Goal: Task Accomplishment & Management: Use online tool/utility

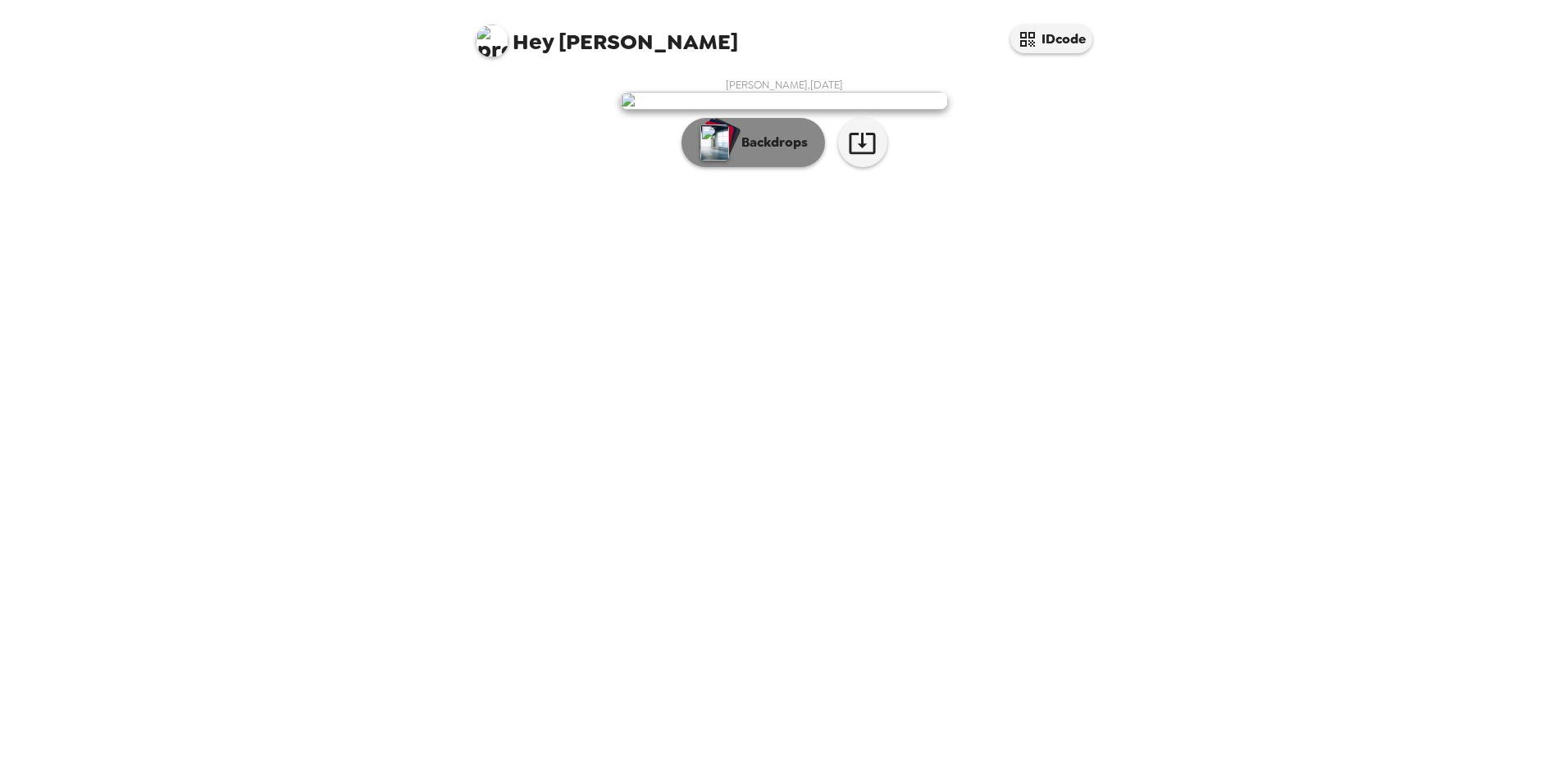
click at [763, 152] on p "Backdrops" at bounding box center [770, 142] width 75 height 20
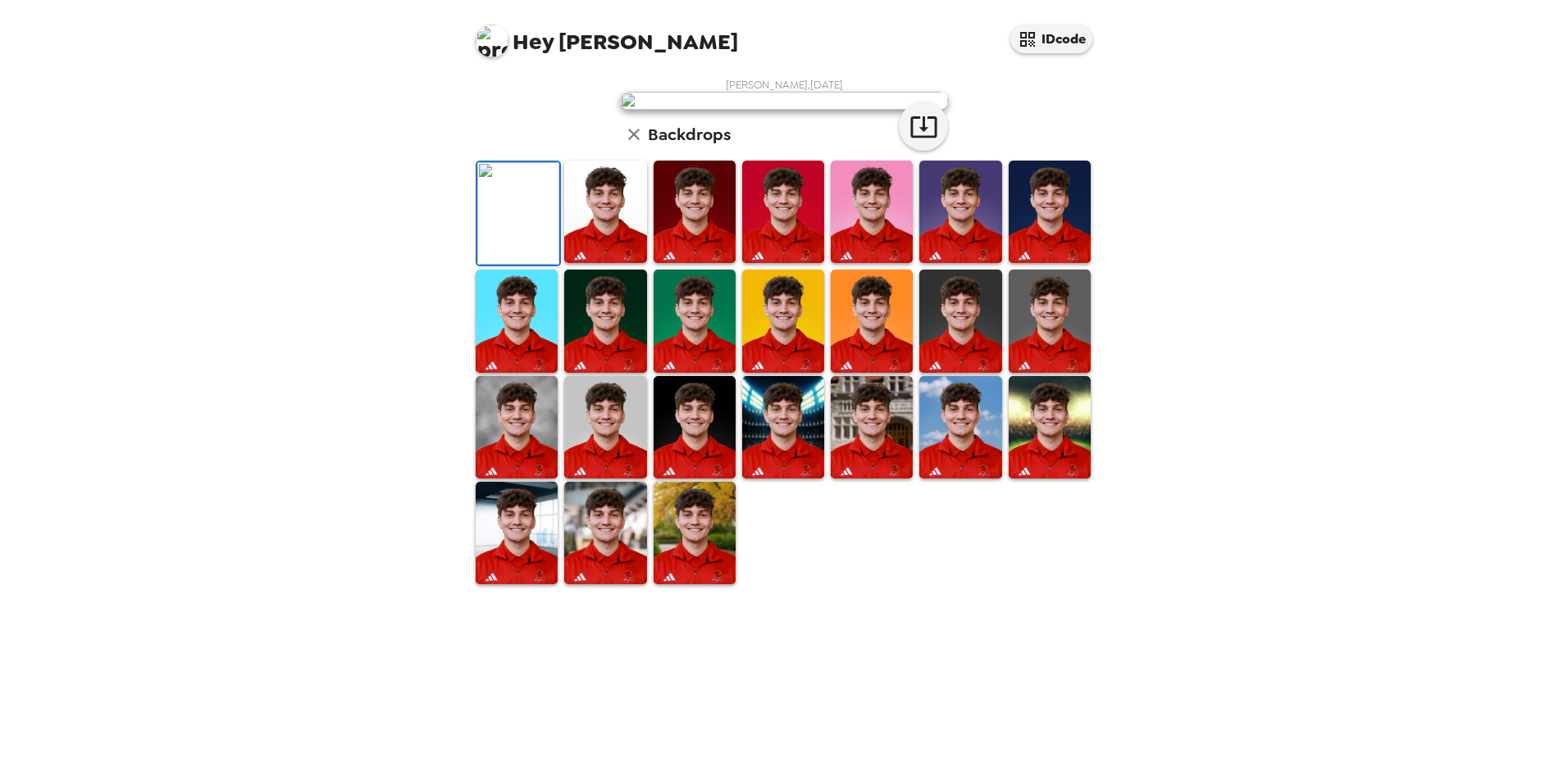
click at [610, 263] on img at bounding box center [605, 212] width 82 height 103
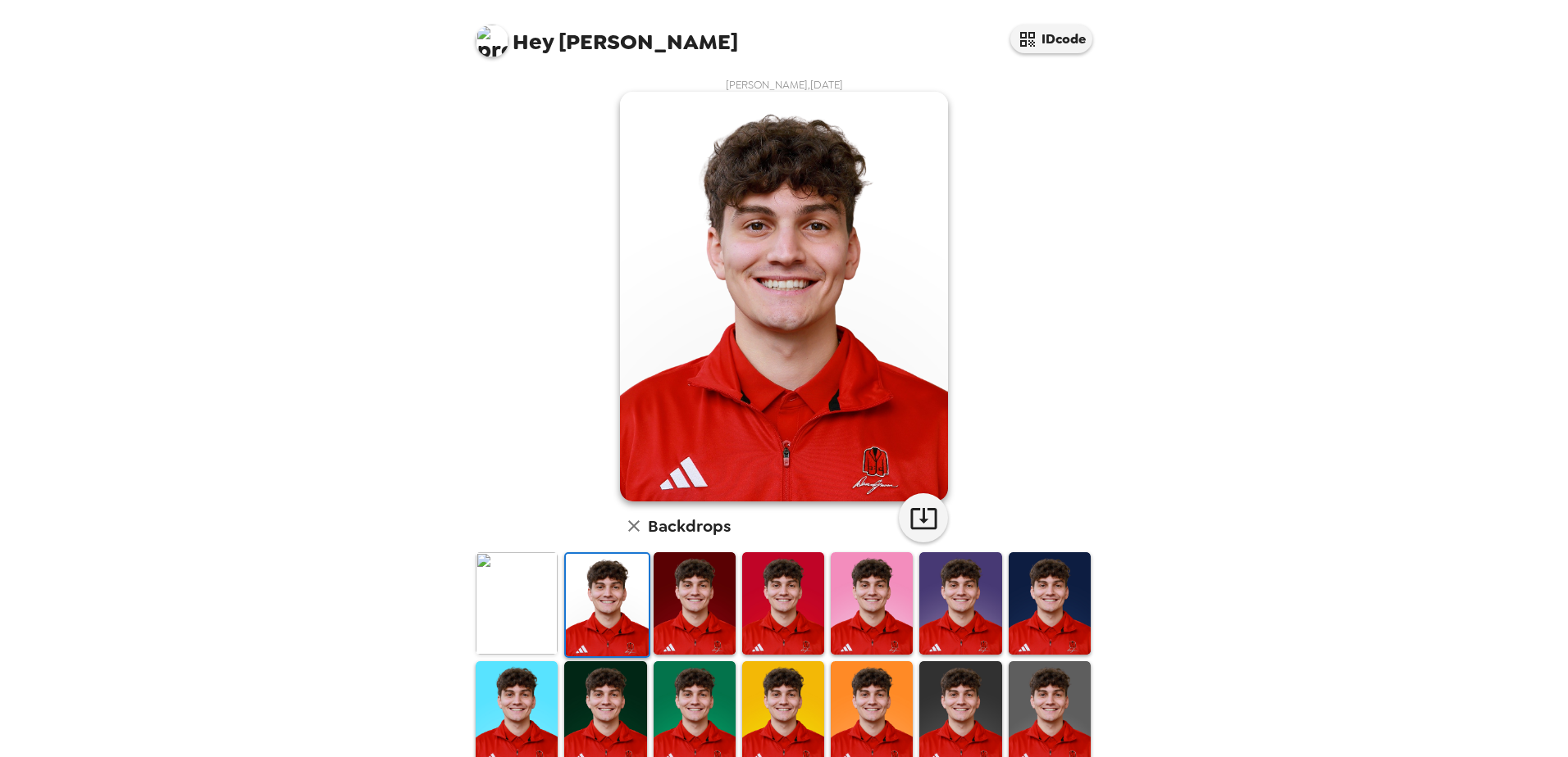
click at [682, 584] on img at bounding box center [695, 604] width 82 height 103
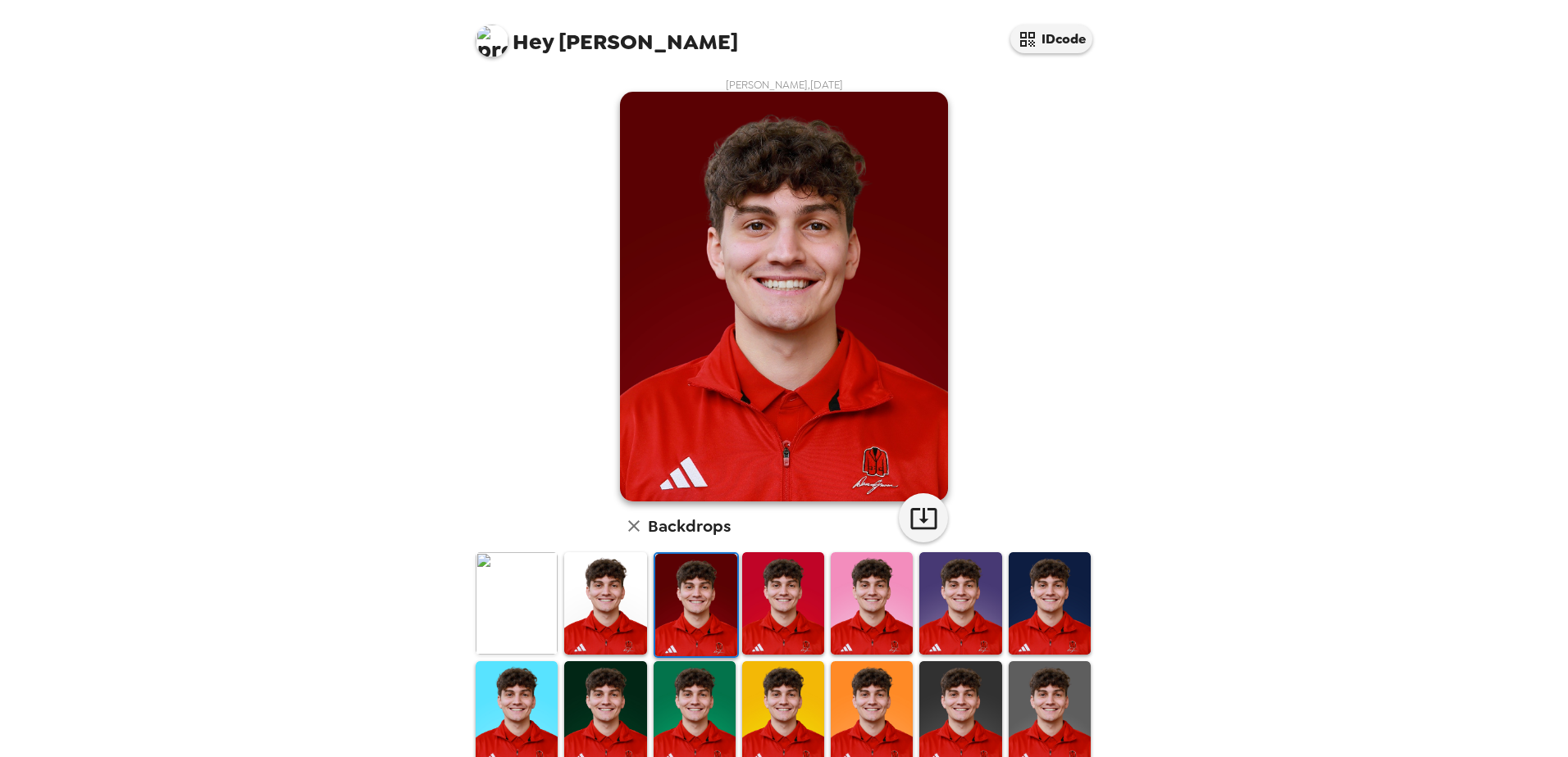
click at [499, 600] on img at bounding box center [517, 604] width 82 height 103
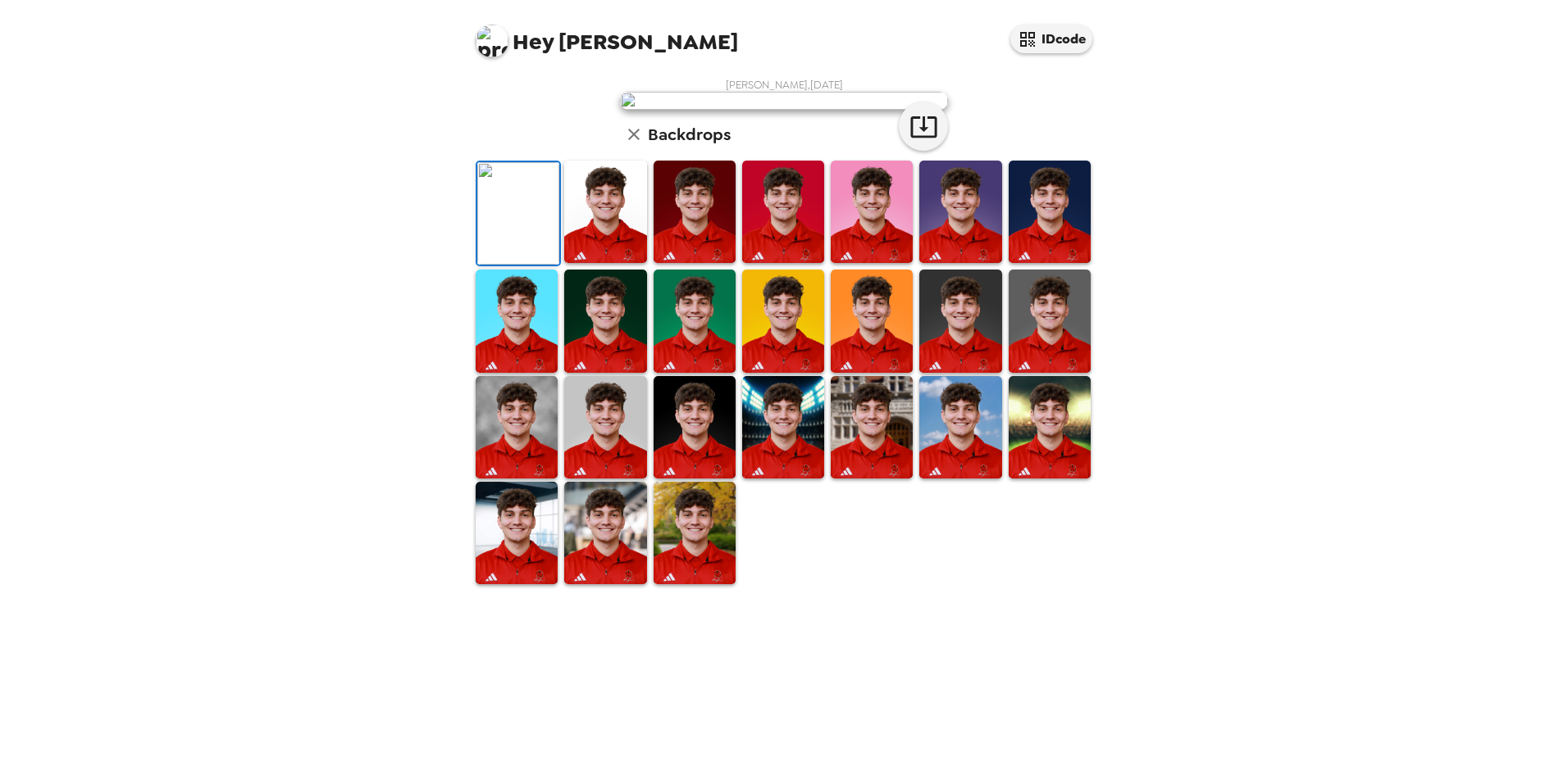
click at [1039, 263] on img at bounding box center [1049, 212] width 82 height 103
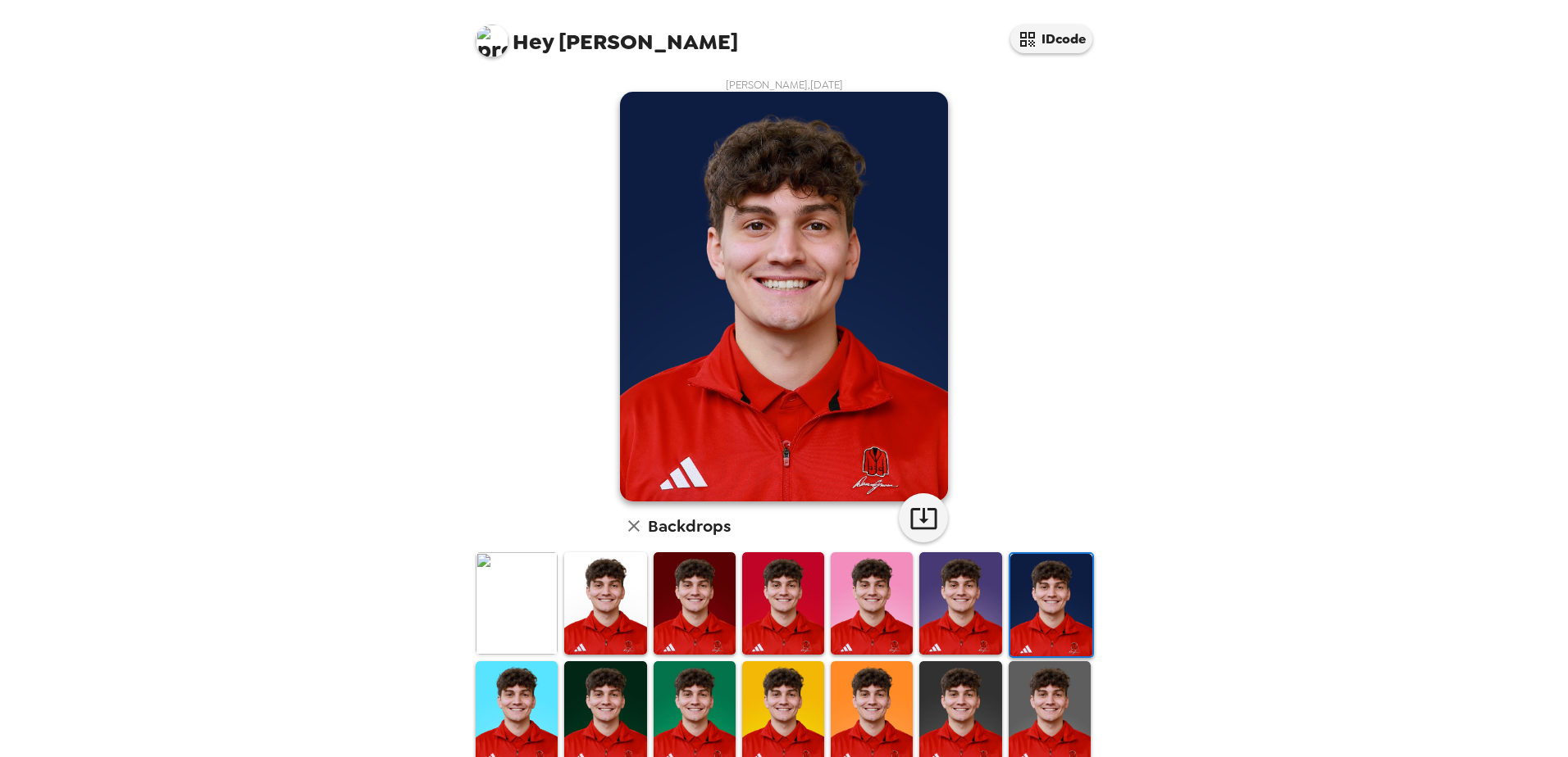
click at [1018, 697] on img at bounding box center [1049, 713] width 82 height 103
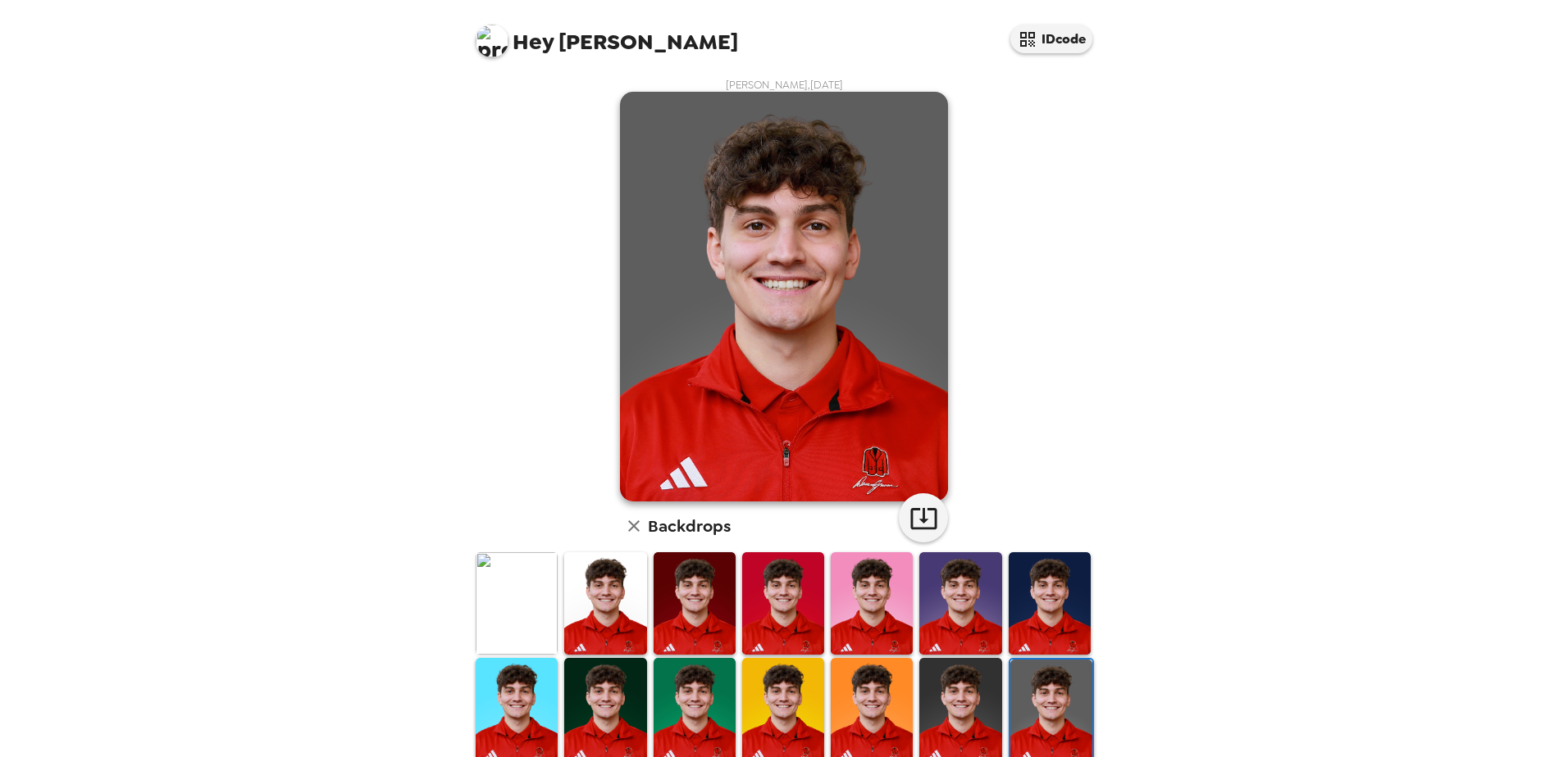
click at [929, 697] on img at bounding box center [960, 709] width 82 height 103
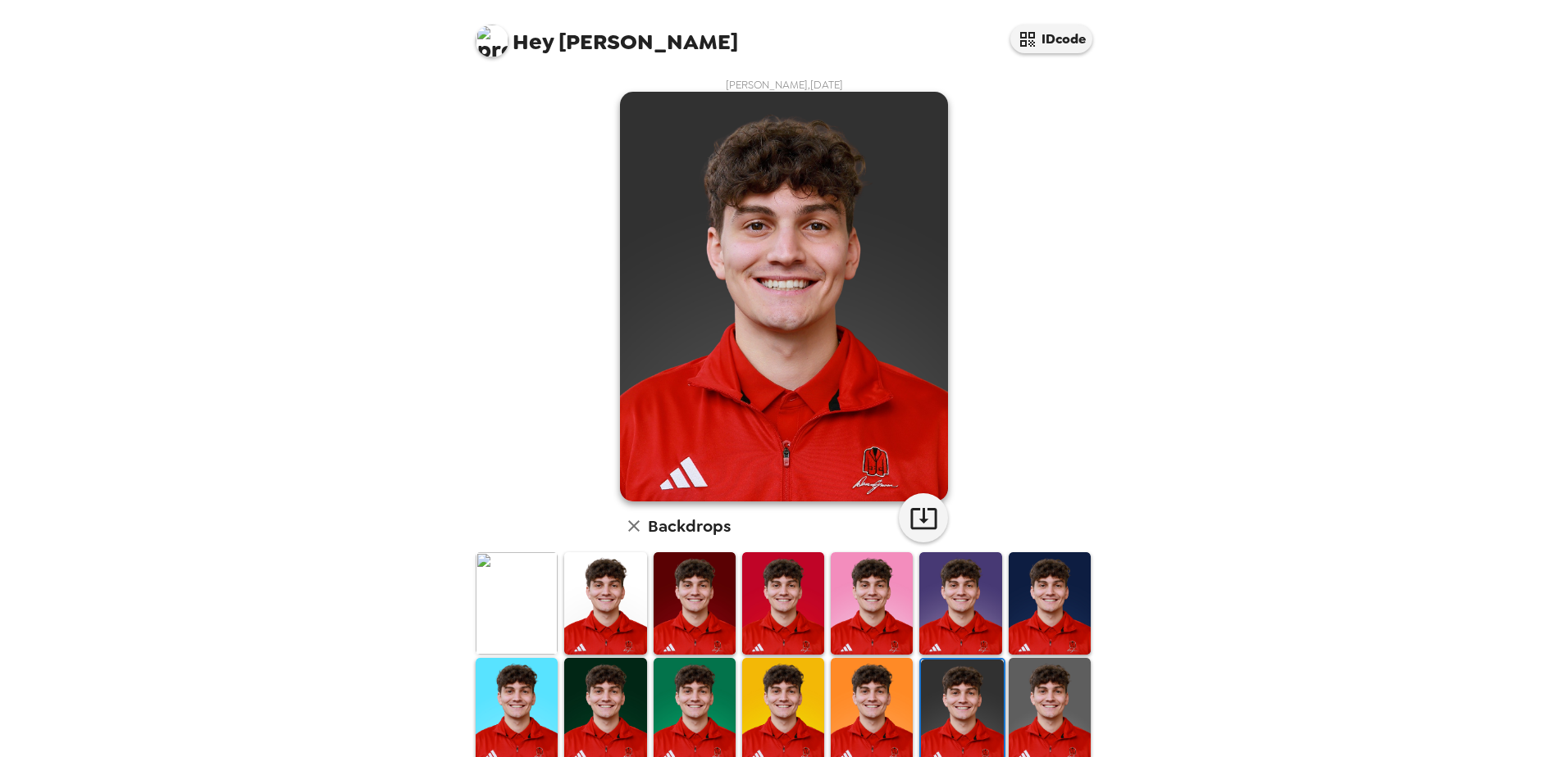
click at [1008, 693] on img at bounding box center [1049, 709] width 82 height 103
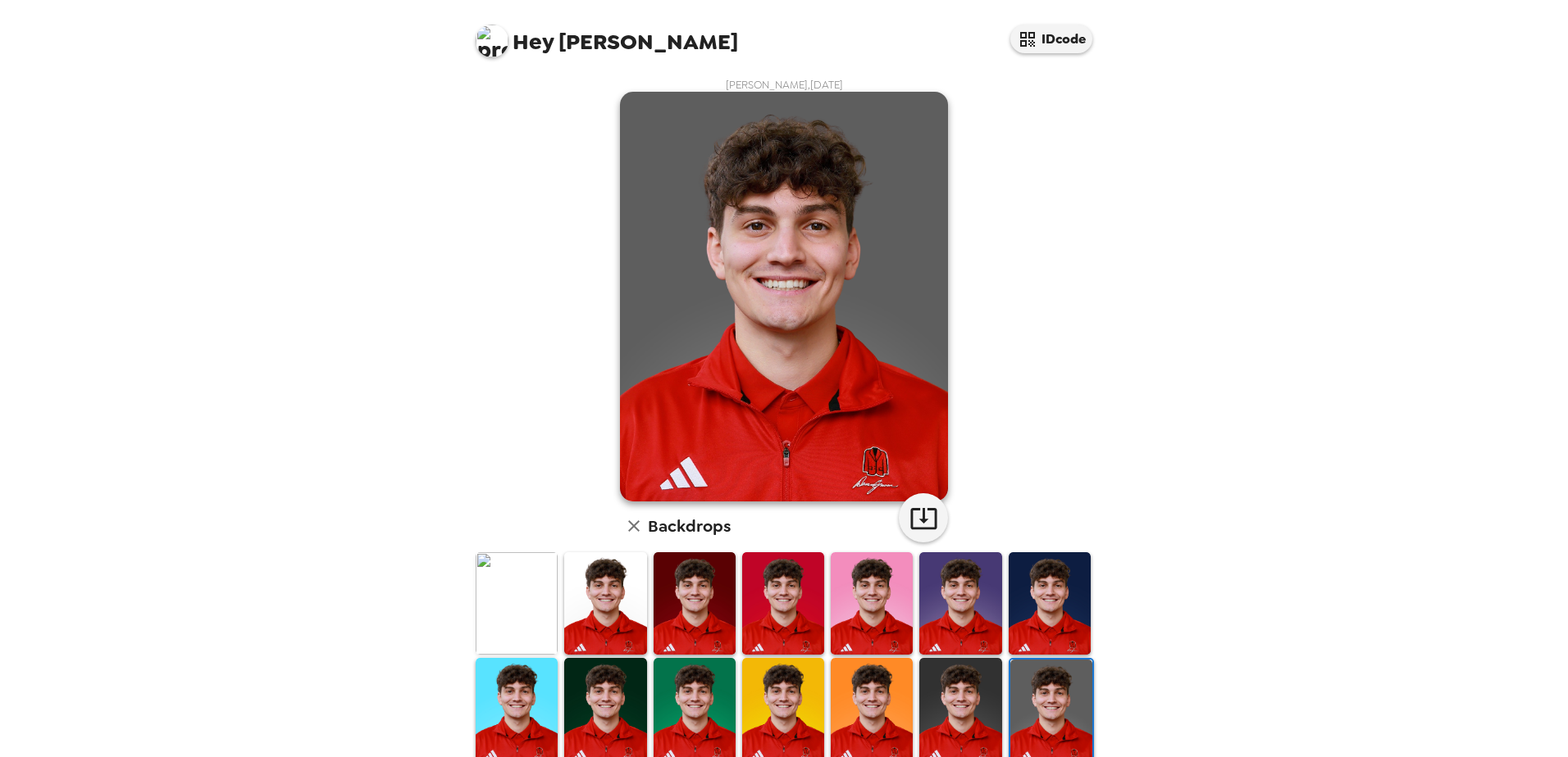
click at [934, 693] on img at bounding box center [960, 709] width 82 height 103
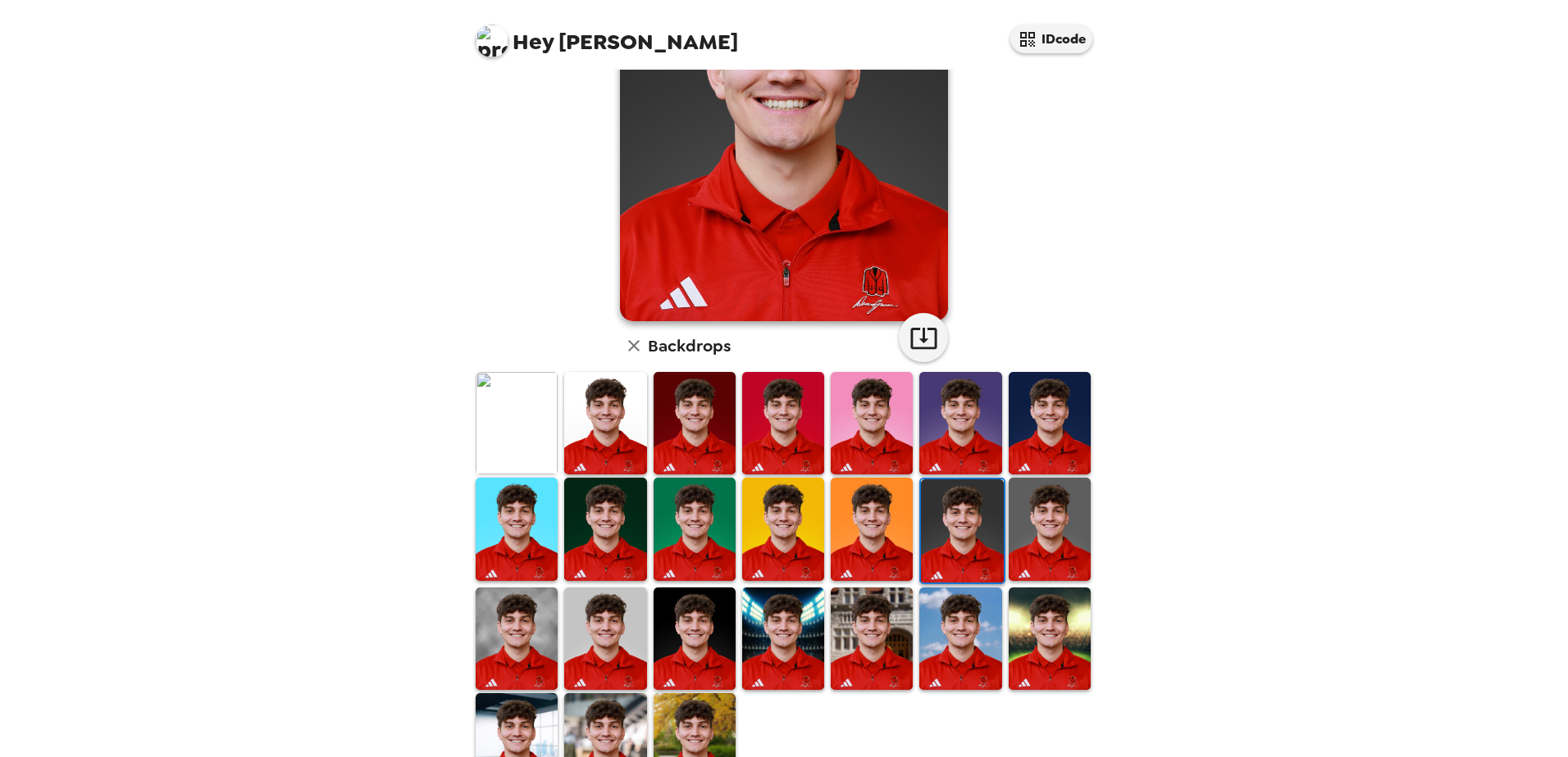
scroll to position [237, 0]
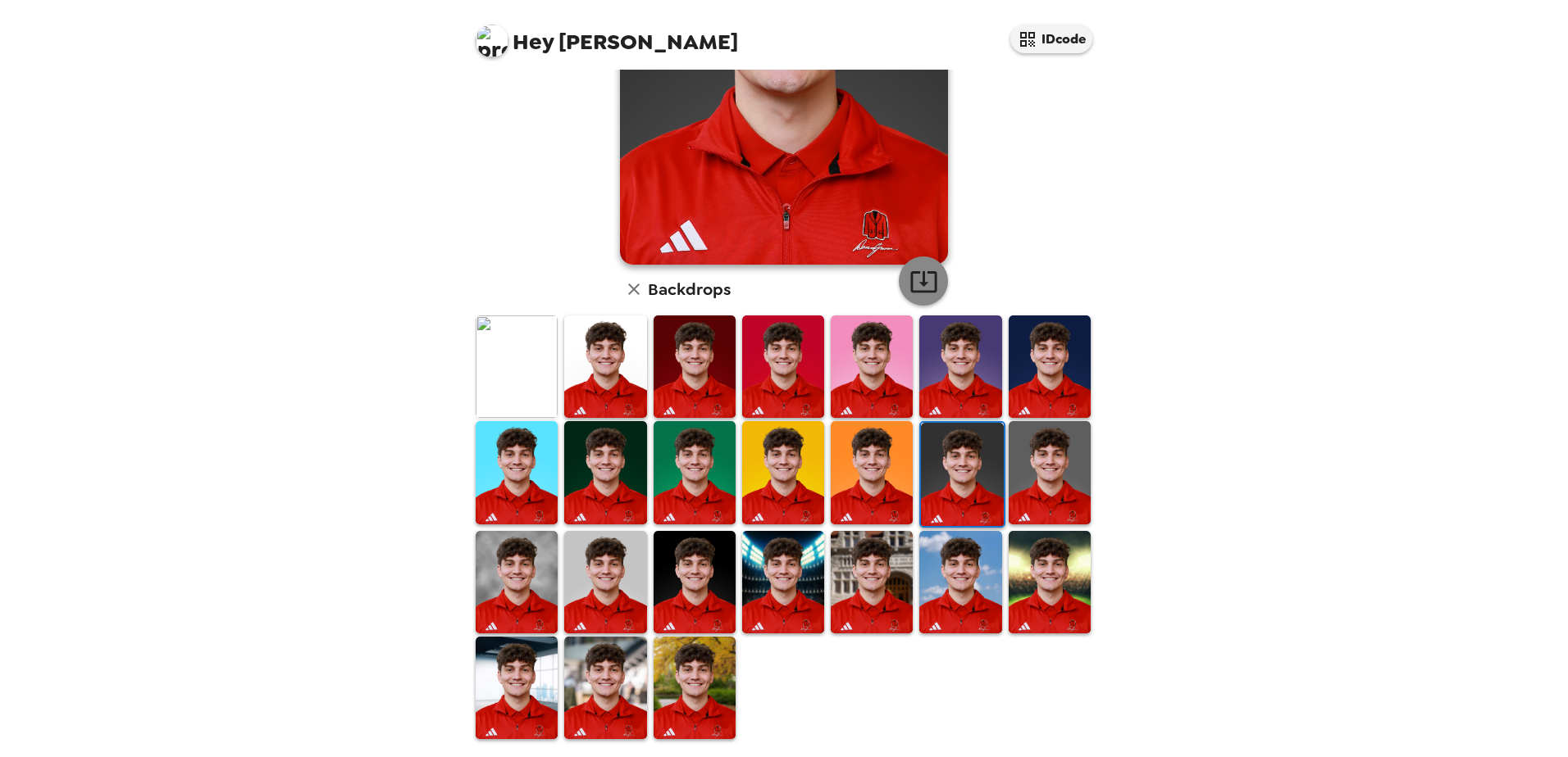
click at [909, 278] on icon "button" at bounding box center [923, 281] width 29 height 29
click at [1434, 255] on div "Hey [PERSON_NAME] IDcode [PERSON_NAME] , [DATE] Backdrops" at bounding box center [784, 378] width 1568 height 757
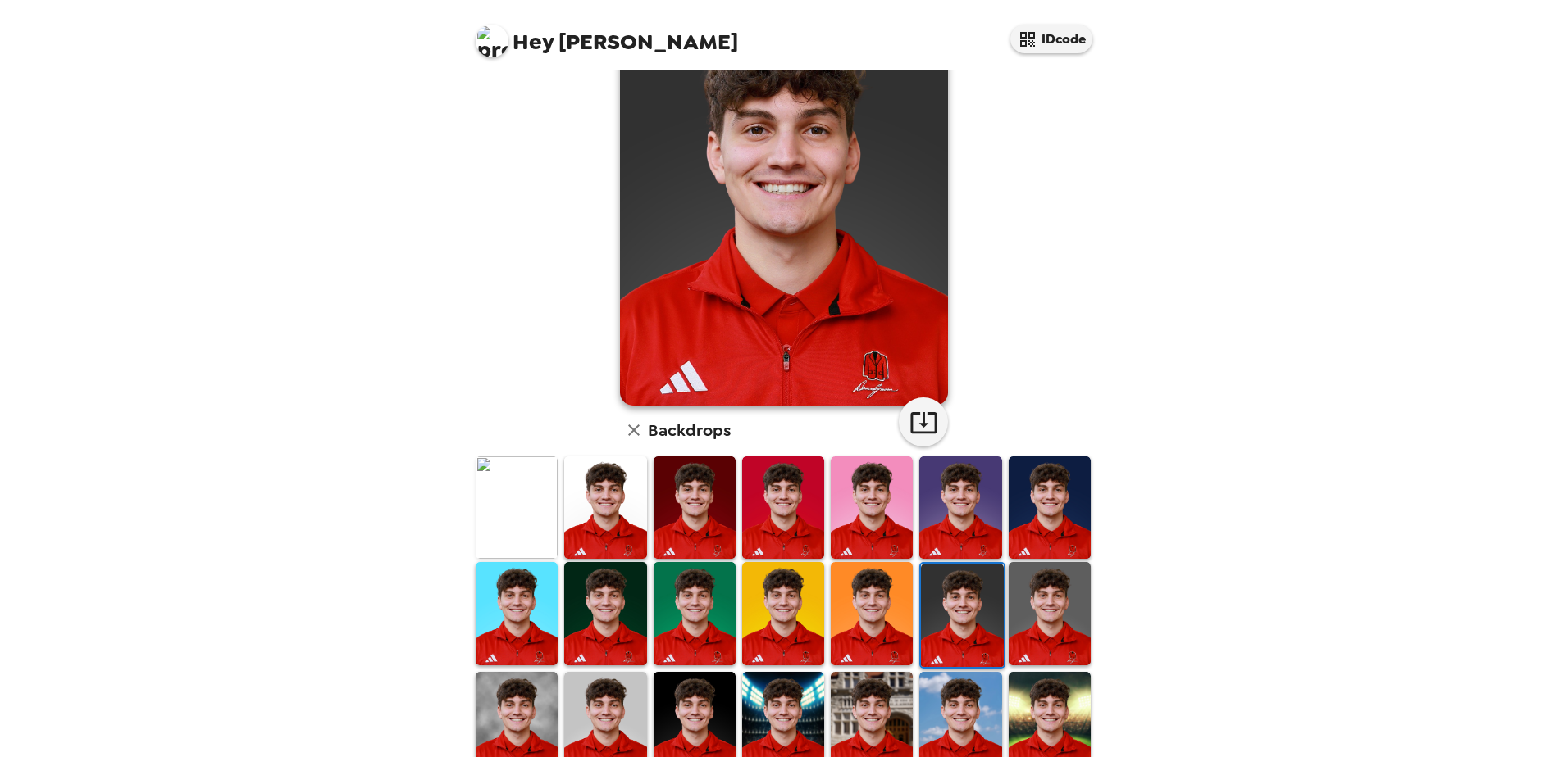
scroll to position [0, 0]
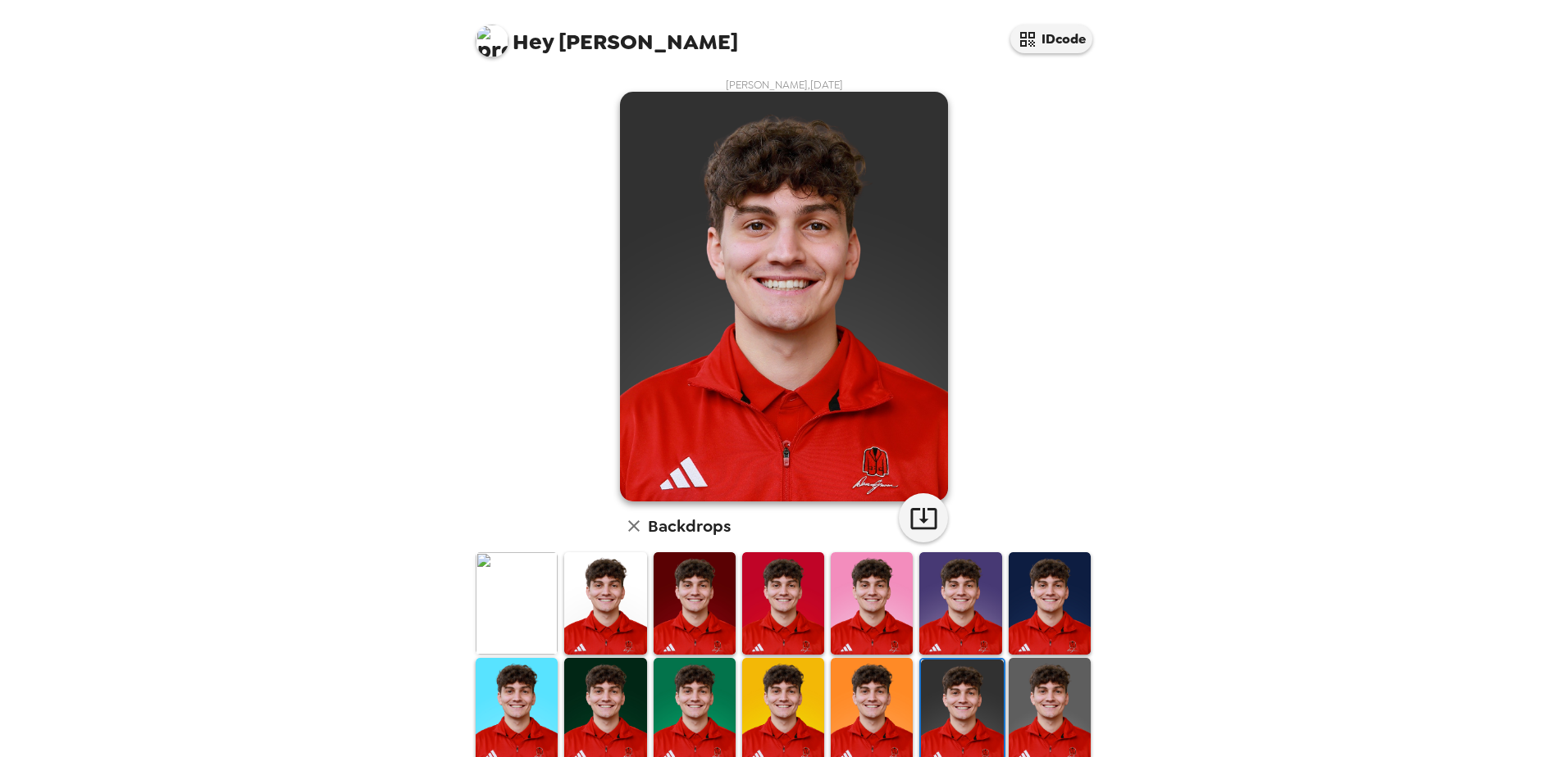
click at [1395, 232] on div "Hey [PERSON_NAME] IDcode [PERSON_NAME] , [DATE] Backdrops" at bounding box center [784, 378] width 1568 height 757
